Goal: Task Accomplishment & Management: Manage account settings

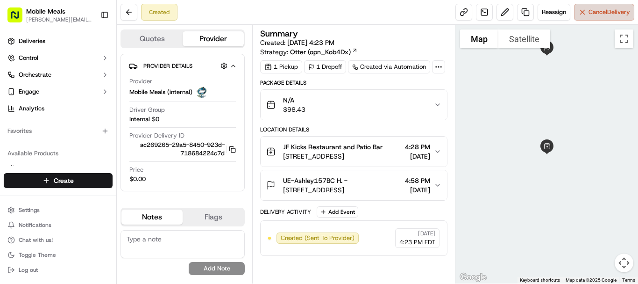
click at [581, 14] on button "Cancel Delivery" at bounding box center [604, 12] width 60 height 17
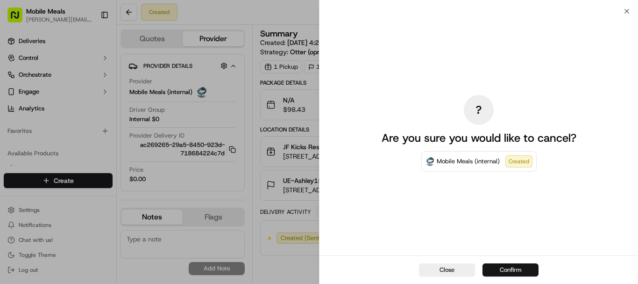
click at [522, 268] on button "Confirm" at bounding box center [511, 269] width 56 height 13
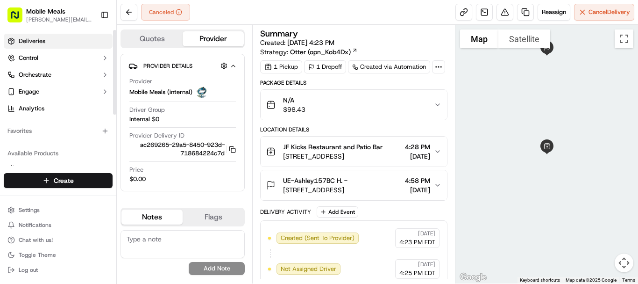
click at [36, 43] on span "Deliveries" at bounding box center [32, 41] width 27 height 8
